Goal: Information Seeking & Learning: Learn about a topic

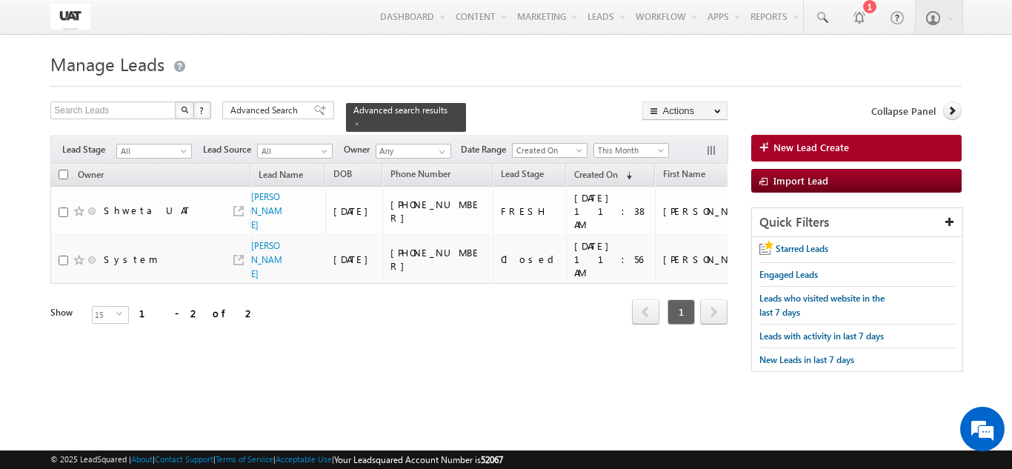
drag, startPoint x: 319, startPoint y: 62, endPoint x: 306, endPoint y: 21, distance: 42.9
click at [317, 58] on h1 "Manage Leads" at bounding box center [505, 62] width 910 height 29
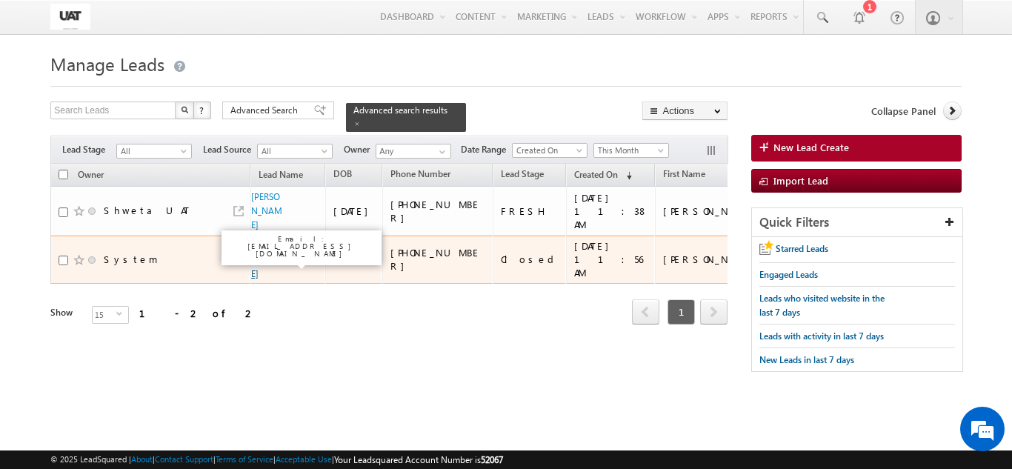
click at [264, 265] on link "[PERSON_NAME]" at bounding box center [266, 259] width 31 height 39
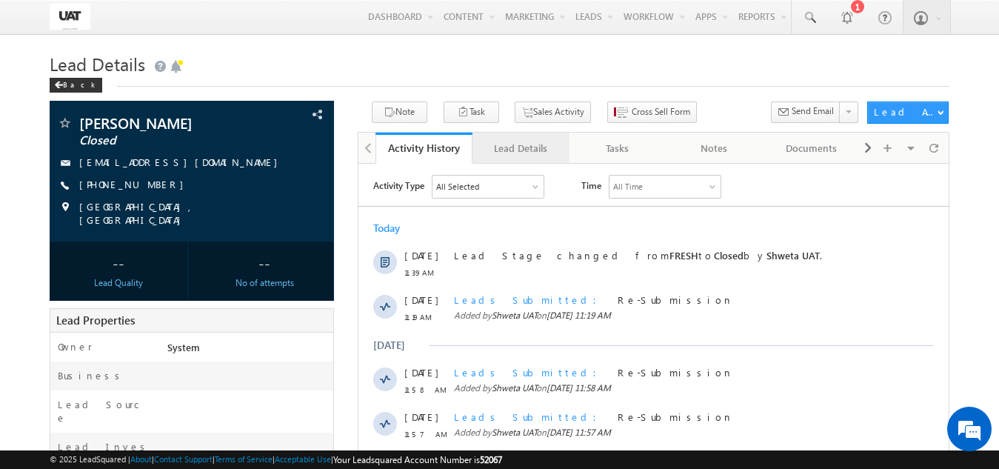
click at [513, 156] on div "Lead Details" at bounding box center [520, 148] width 72 height 18
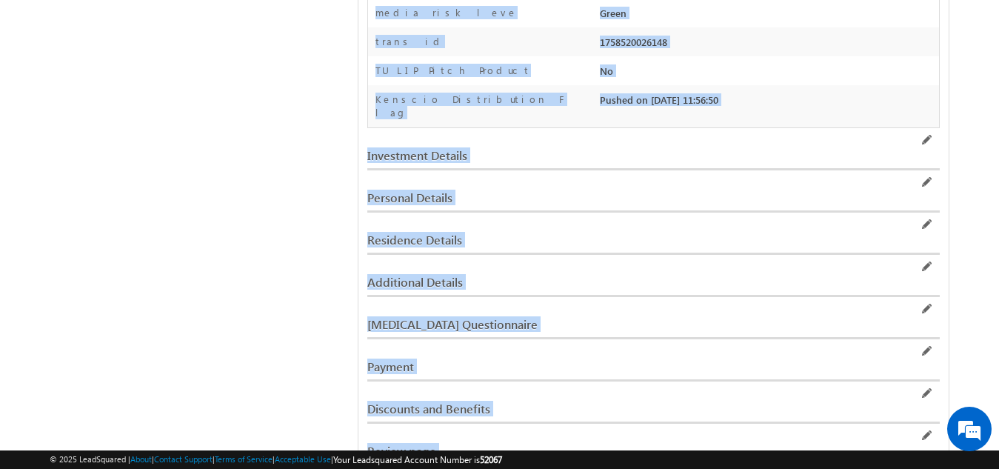
scroll to position [1625, 0]
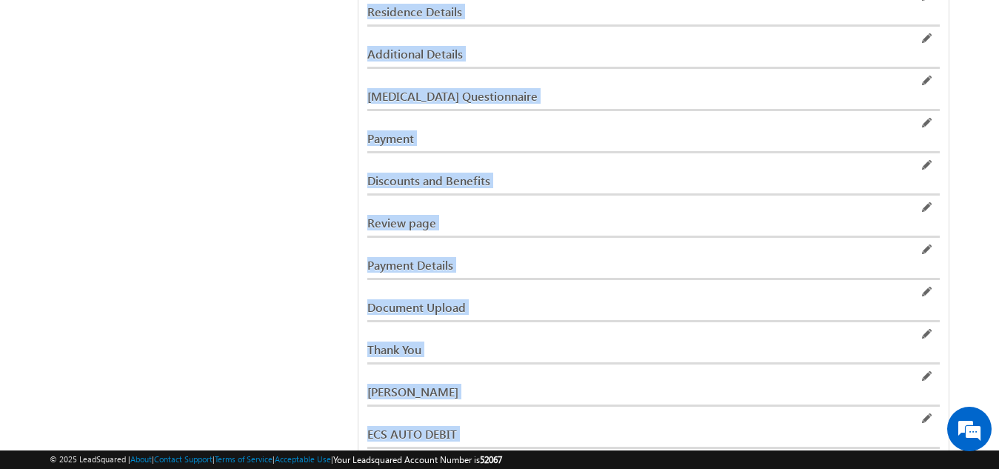
drag, startPoint x: 0, startPoint y: 53, endPoint x: 818, endPoint y: 504, distance: 934.3
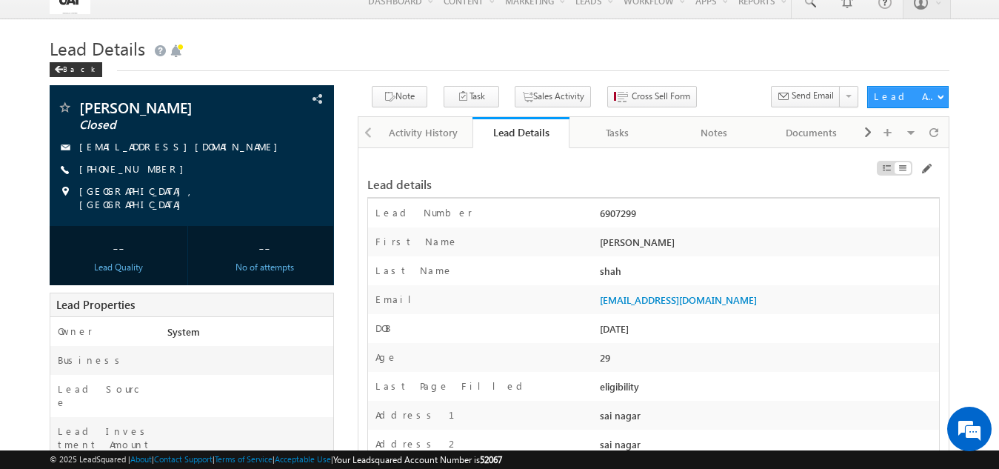
scroll to position [0, 0]
